Goal: Information Seeking & Learning: Learn about a topic

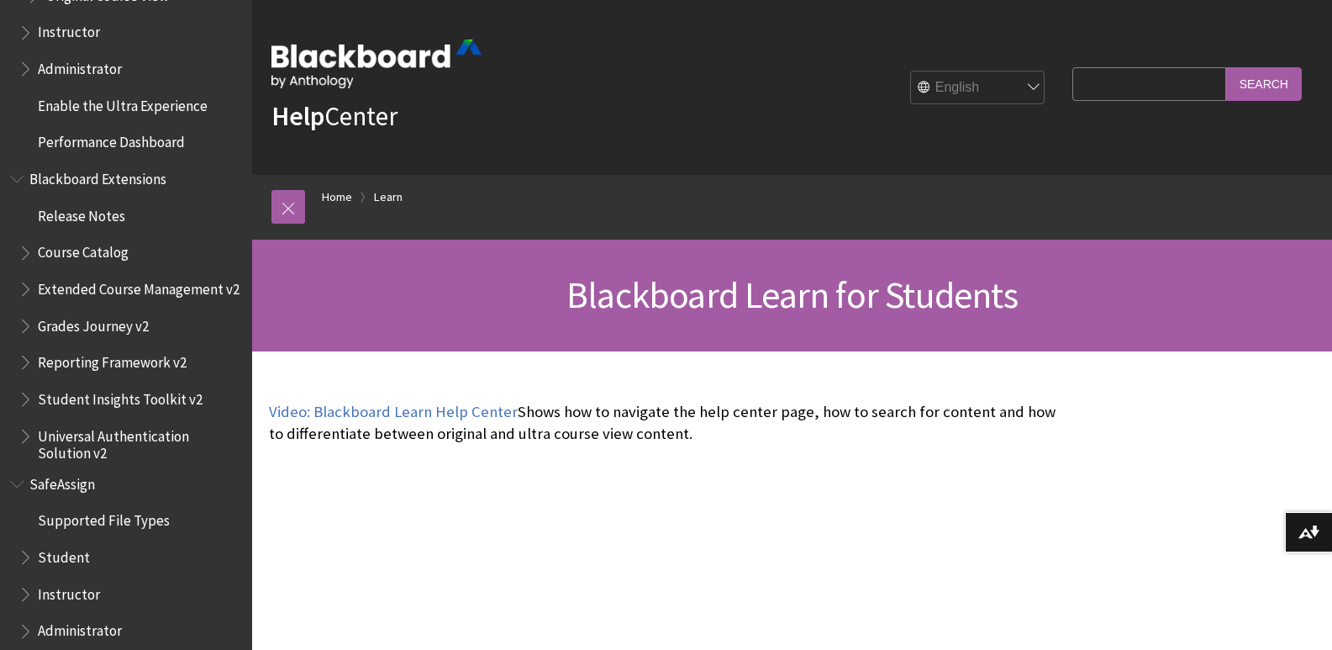
scroll to position [2055, 0]
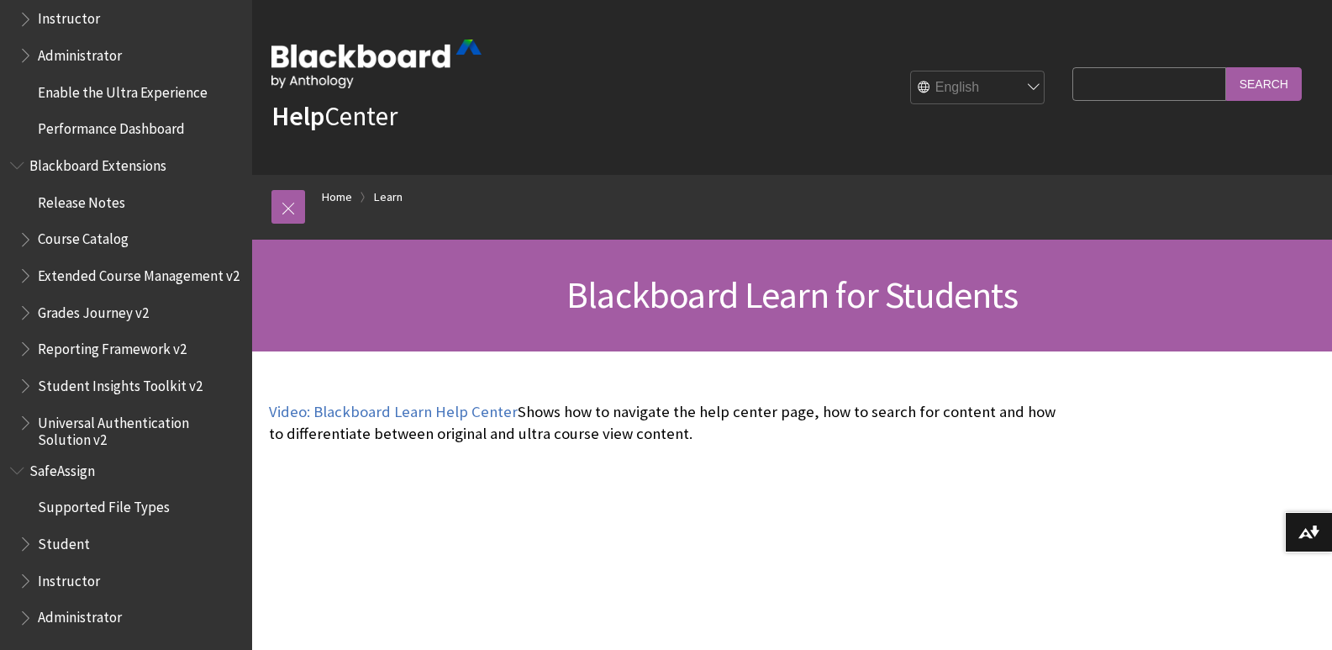
click at [1112, 91] on input "Search Query" at bounding box center [1148, 83] width 153 height 33
type input "DOWNLOAD"
click at [1262, 92] on input "Search" at bounding box center [1264, 83] width 76 height 33
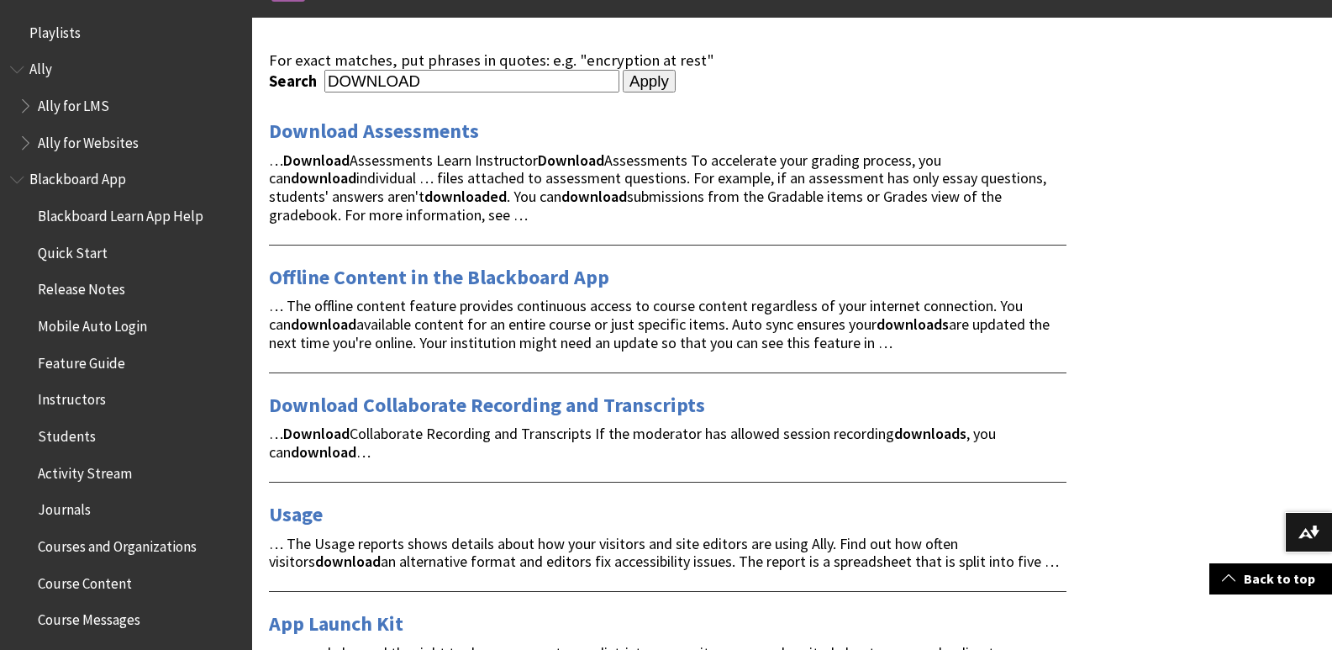
scroll to position [208, 0]
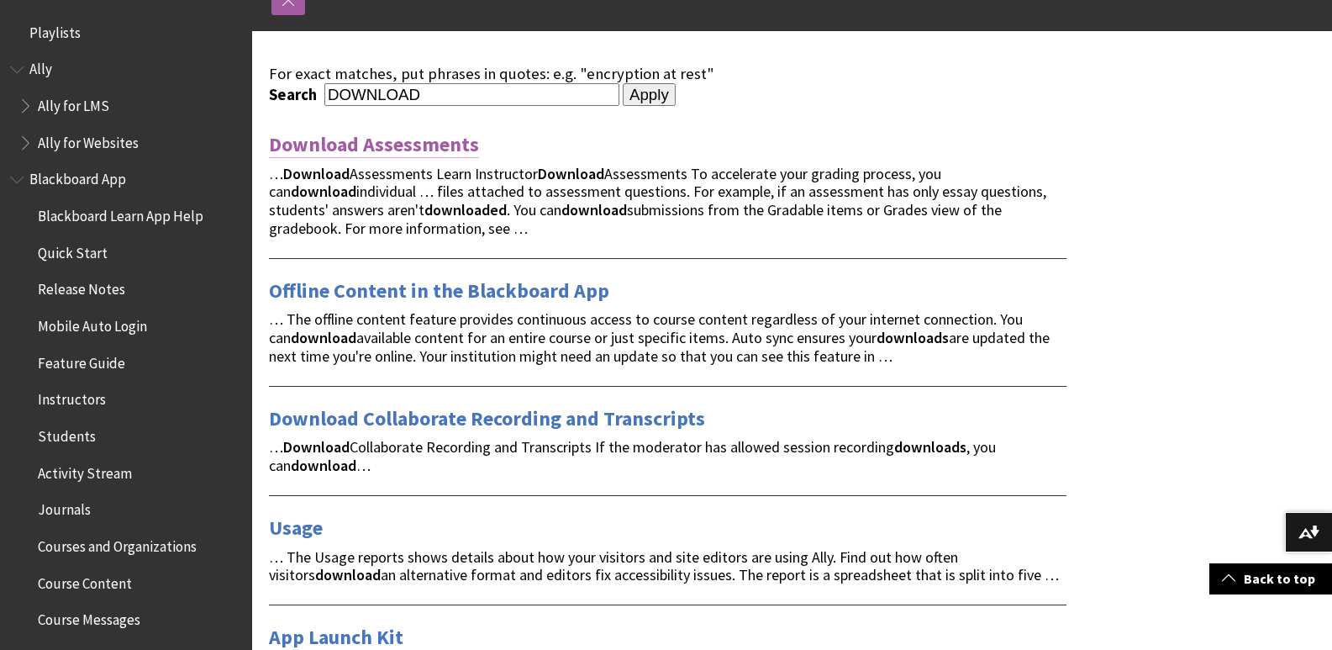
click at [405, 150] on link "Download Assessments" at bounding box center [374, 144] width 210 height 27
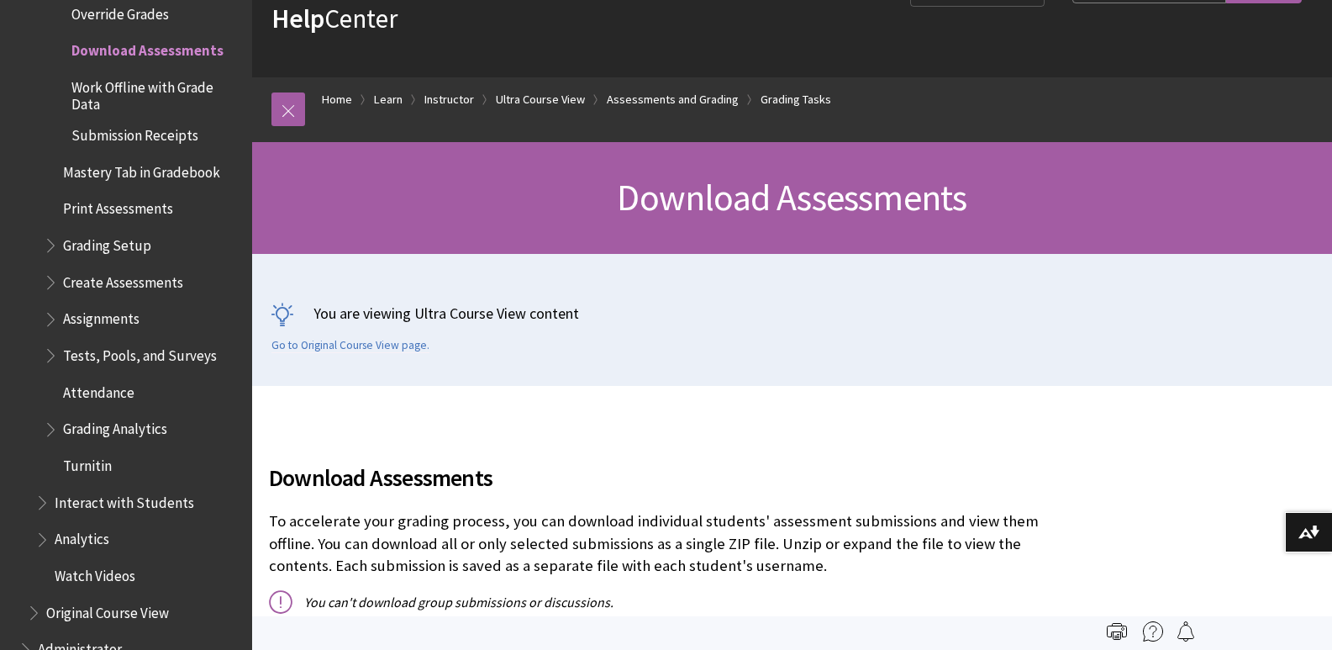
scroll to position [92, 0]
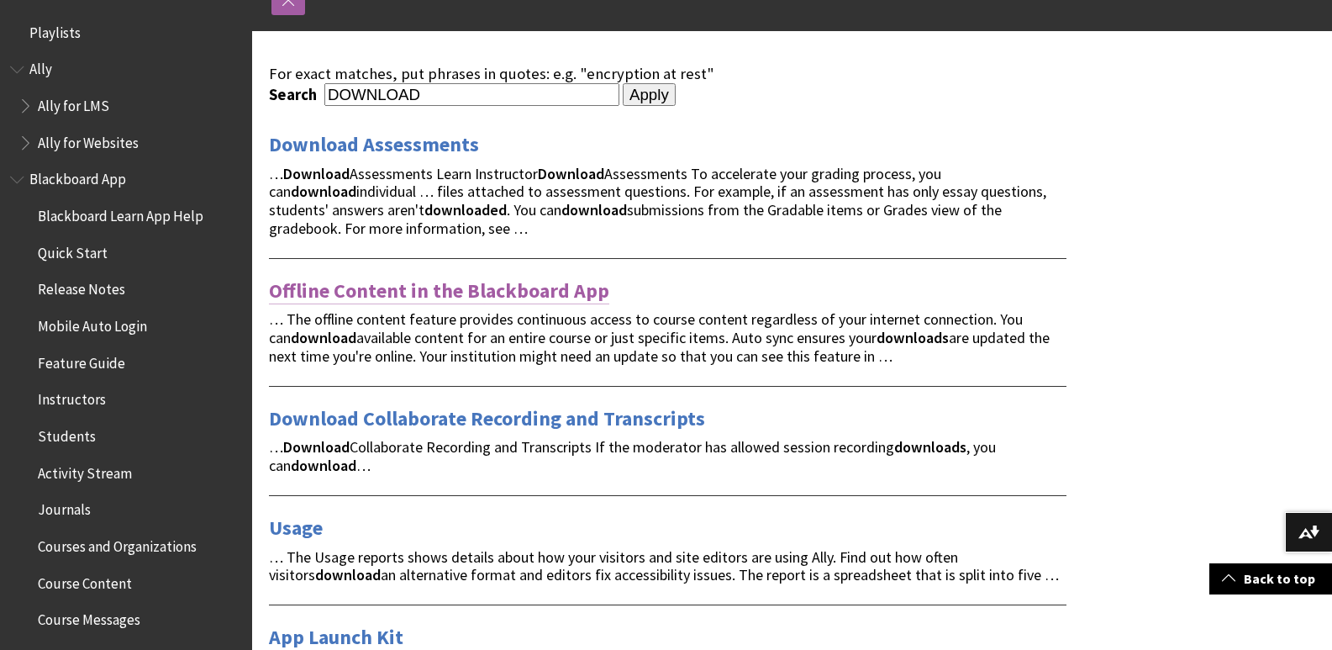
click at [440, 295] on link "Offline Content in the Blackboard App" at bounding box center [439, 290] width 340 height 27
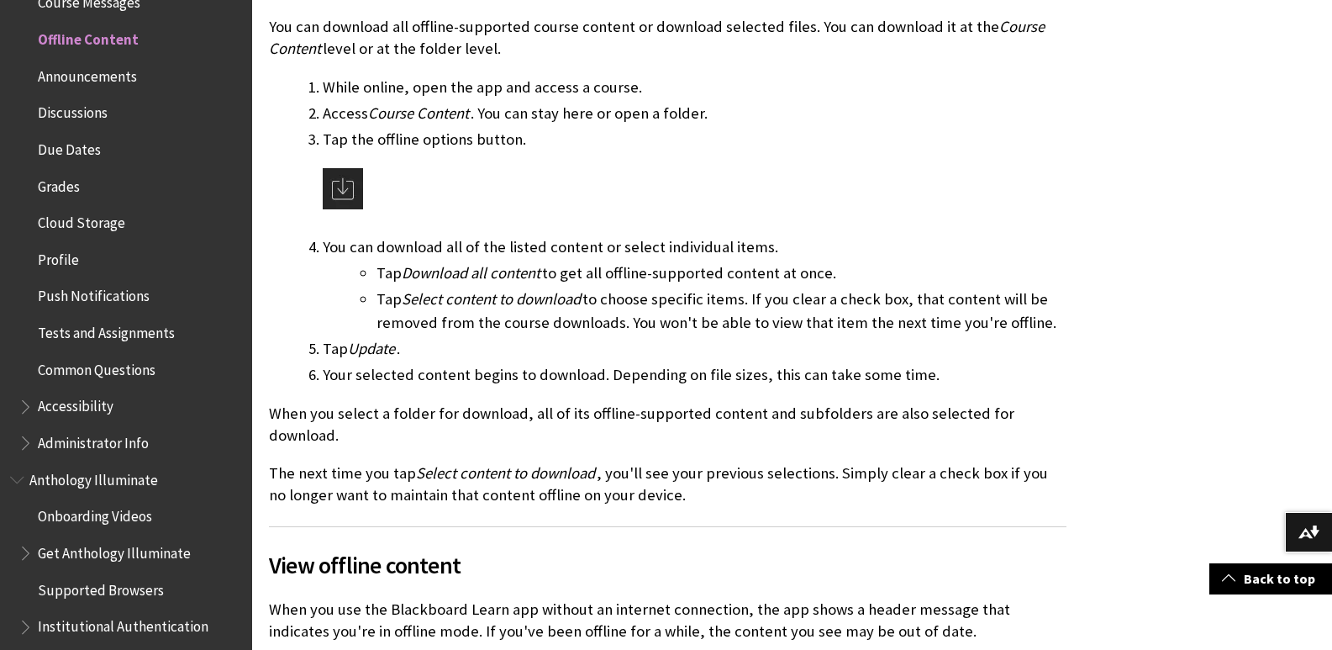
scroll to position [689, 0]
